Goal: Task Accomplishment & Management: Manage account settings

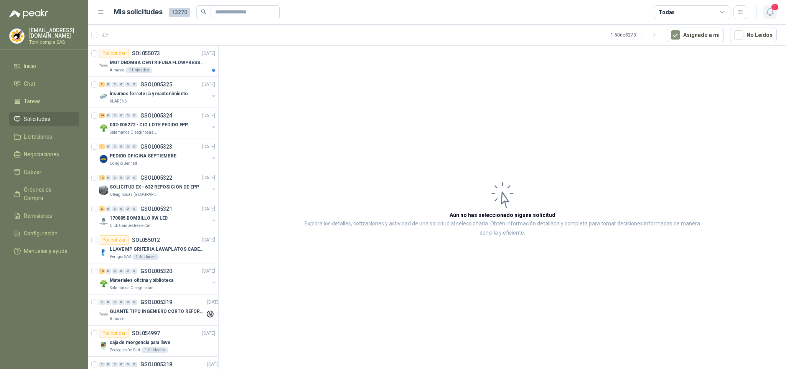
click at [771, 7] on span "1" at bounding box center [775, 6] width 8 height 7
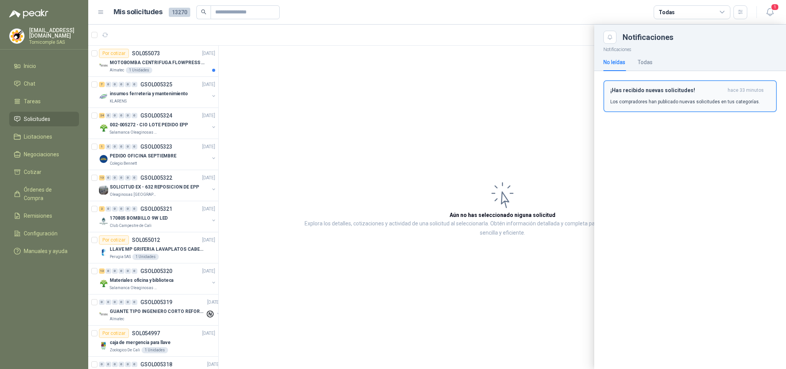
click at [686, 88] on h3 "¡Has recibido nuevas solicitudes!" at bounding box center [667, 90] width 114 height 7
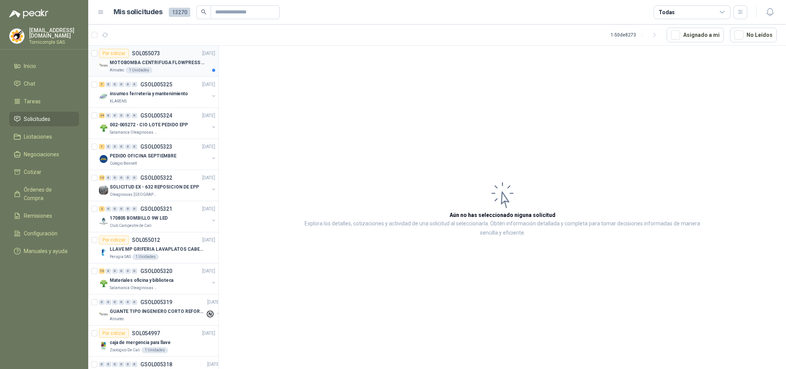
click at [151, 69] on div "Almatec 1 Unidades" at bounding box center [163, 70] width 106 height 6
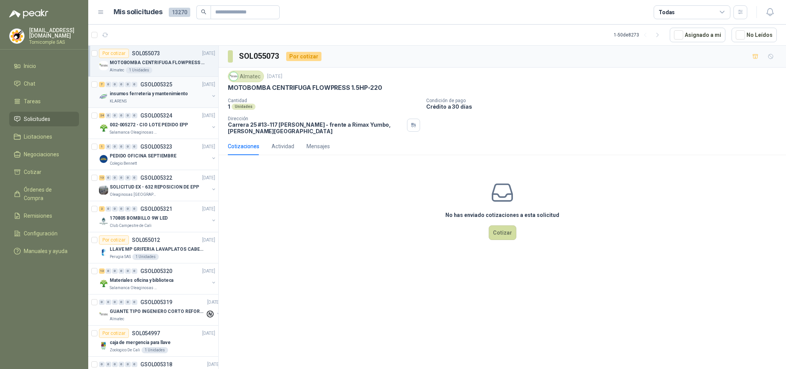
click at [155, 102] on div "KLARENS" at bounding box center [159, 101] width 99 height 6
click at [155, 73] on div "Almatec 1 Unidades" at bounding box center [163, 70] width 106 height 6
click at [64, 120] on li "Solicitudes" at bounding box center [44, 119] width 61 height 8
drag, startPoint x: 64, startPoint y: 120, endPoint x: 48, endPoint y: 87, distance: 36.7
click at [59, 109] on ul "Inicio Chat Tareas Solicitudes Licitaciones Negociaciones Cotizar Órdenes de Co…" at bounding box center [44, 160] width 88 height 203
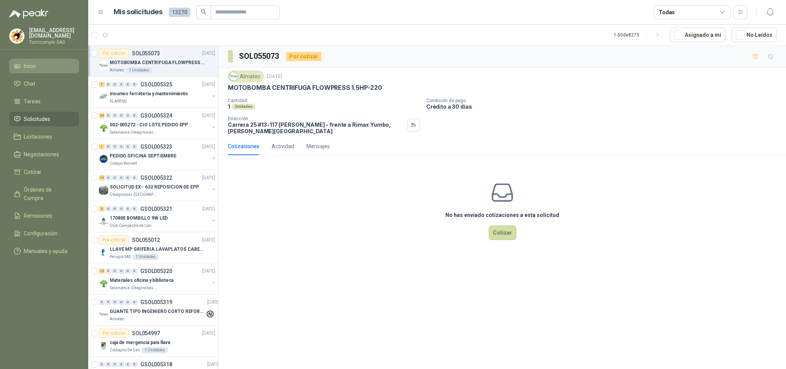
click at [41, 59] on link "Inicio" at bounding box center [44, 66] width 70 height 15
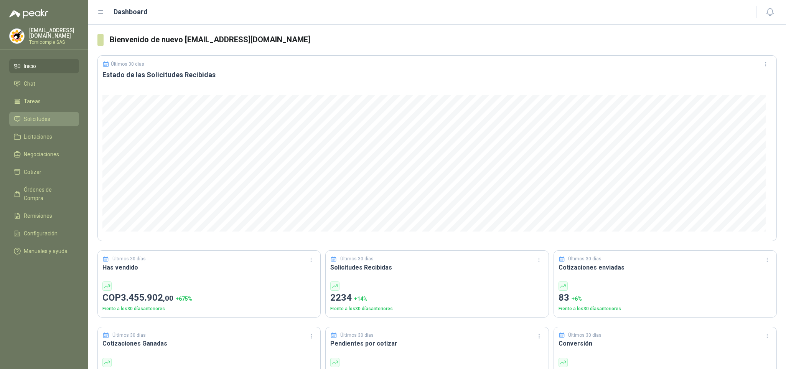
click at [45, 115] on span "Solicitudes" at bounding box center [37, 119] width 26 height 8
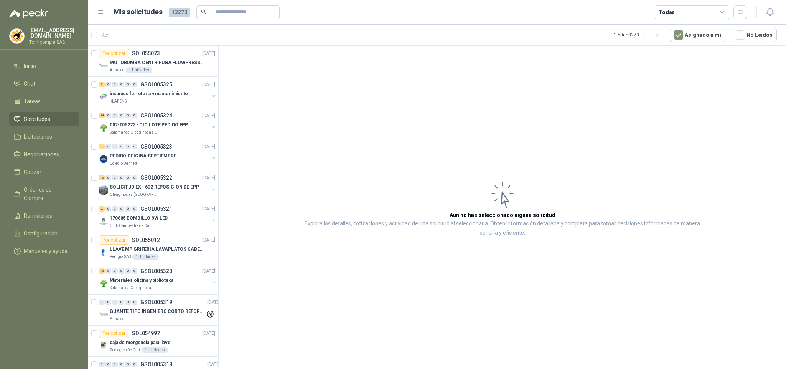
click at [20, 117] on icon at bounding box center [17, 118] width 7 height 7
click at [37, 59] on link "Inicio" at bounding box center [44, 66] width 70 height 15
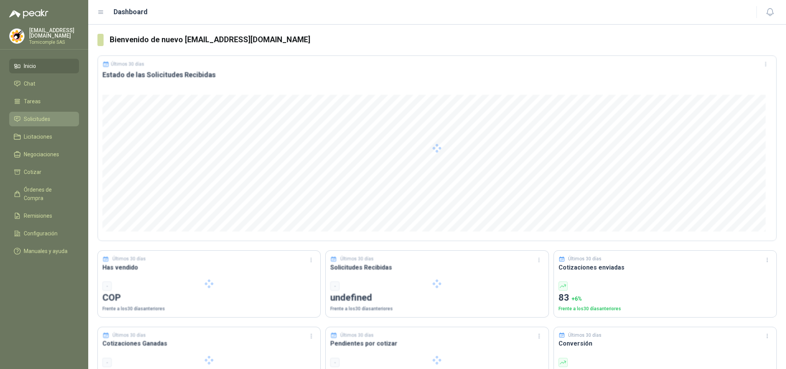
click at [40, 120] on span "Solicitudes" at bounding box center [37, 119] width 26 height 8
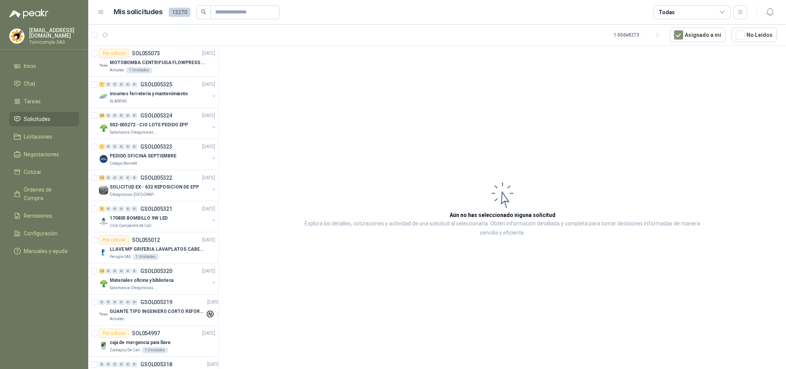
click at [56, 119] on li "Solicitudes" at bounding box center [44, 119] width 61 height 8
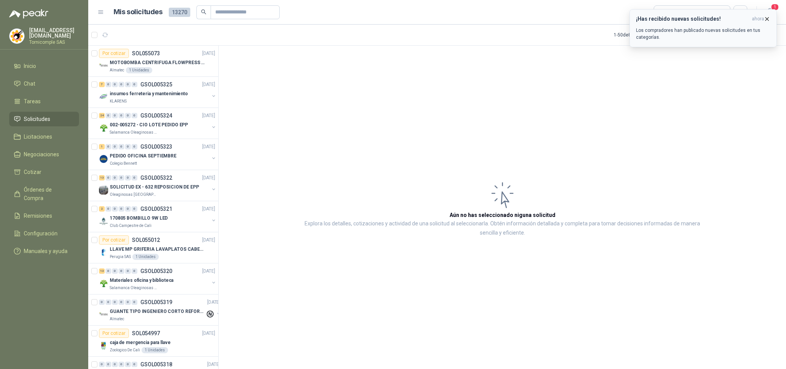
click at [765, 20] on icon "button" at bounding box center [767, 19] width 7 height 7
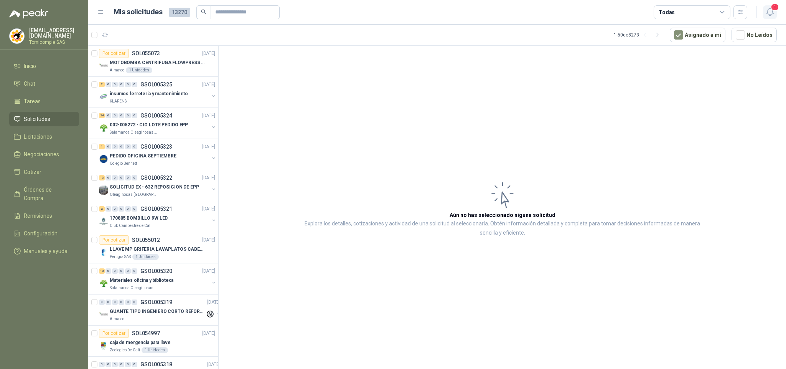
click at [772, 14] on icon "button" at bounding box center [770, 11] width 7 height 7
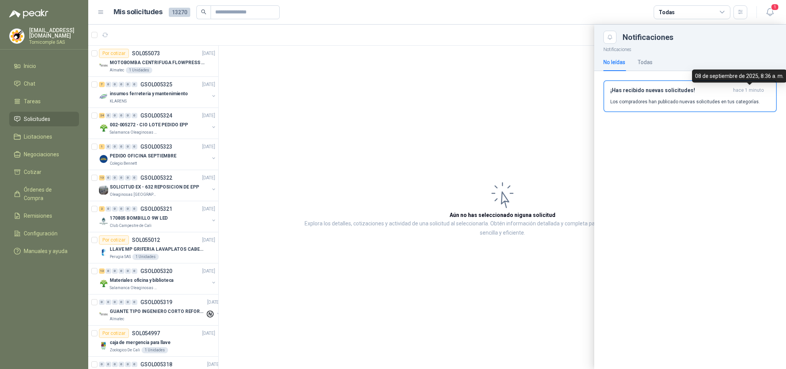
click at [756, 92] on span "hace 1 minuto" at bounding box center [748, 90] width 31 height 7
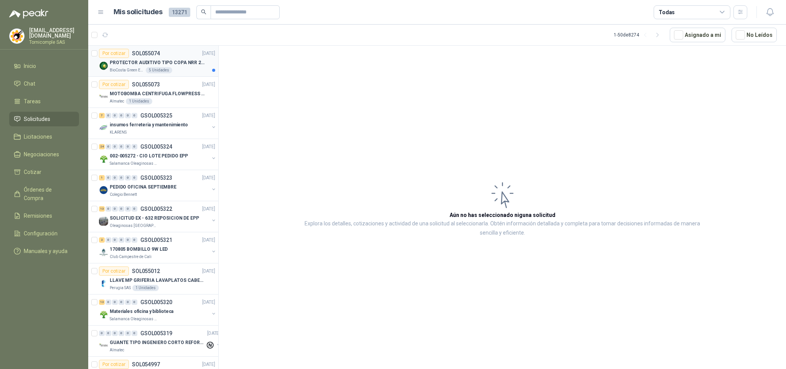
click at [155, 66] on p "PROTECTOR AUDITIVO TIPO COPA NRR 23dB" at bounding box center [158, 62] width 96 height 7
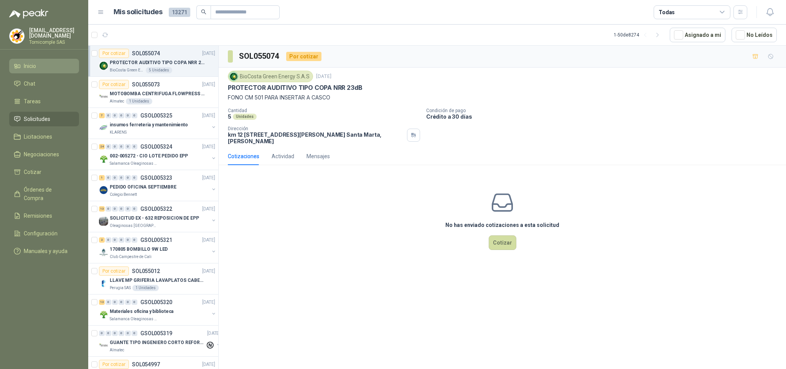
click at [21, 69] on link "Inicio" at bounding box center [44, 66] width 70 height 15
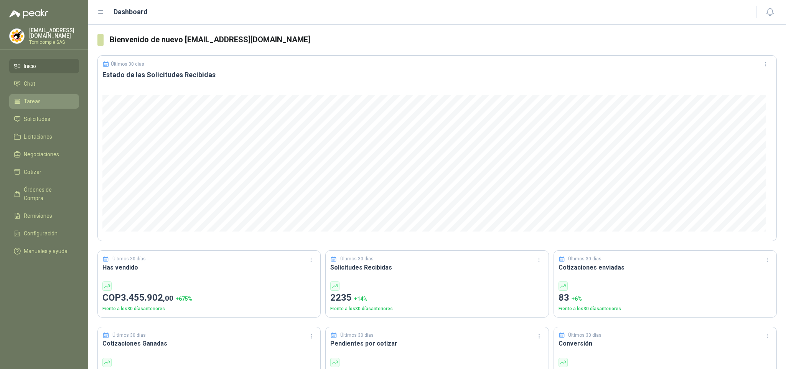
click at [46, 106] on link "Tareas" at bounding box center [44, 101] width 70 height 15
click at [48, 112] on link "Solicitudes" at bounding box center [44, 119] width 70 height 15
